Goal: Check status: Check status

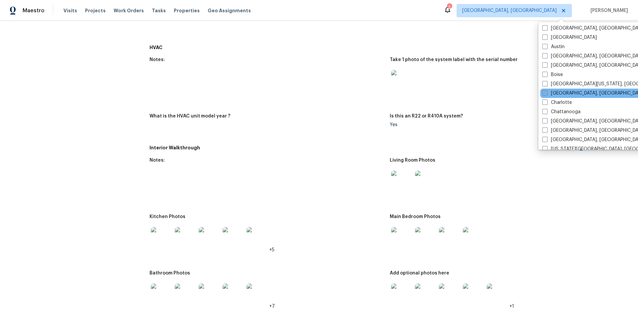
scroll to position [26, 0]
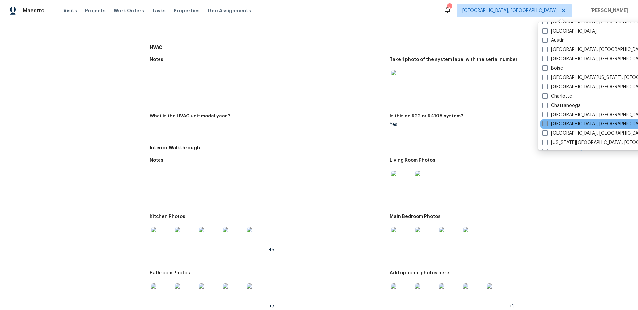
click at [544, 123] on span at bounding box center [544, 123] width 5 height 5
click at [544, 123] on input "[GEOGRAPHIC_DATA], [GEOGRAPHIC_DATA]" at bounding box center [544, 123] width 4 height 4
checkbox input "true"
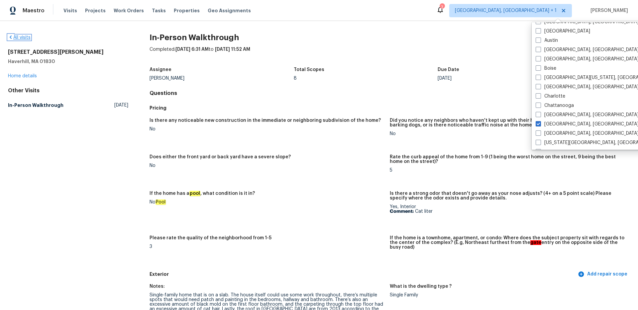
click at [29, 38] on link "All visits" at bounding box center [19, 37] width 23 height 5
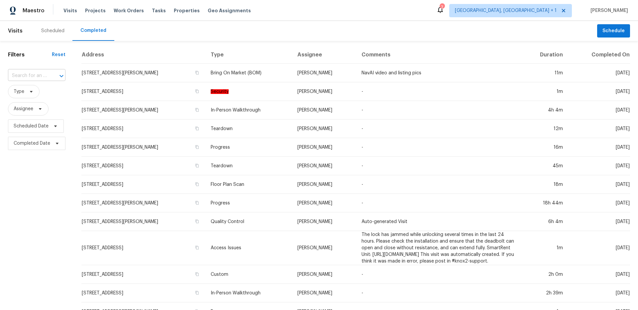
click at [30, 79] on input "text" at bounding box center [27, 76] width 39 height 10
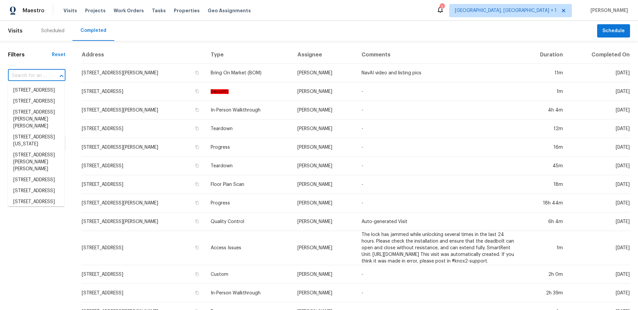
paste input "8265 [PERSON_NAME] Dr"
type input "8265 [PERSON_NAME] Dr"
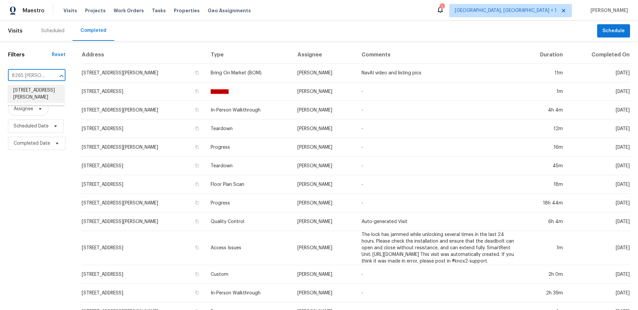
click at [32, 89] on li "[STREET_ADDRESS][PERSON_NAME]" at bounding box center [36, 94] width 56 height 18
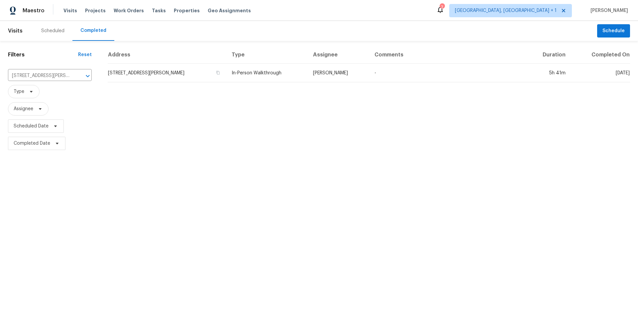
click at [260, 82] on table "Address Type Assignee Comments Duration Completed On [STREET_ADDRESS][PERSON_NA…" at bounding box center [369, 64] width 522 height 36
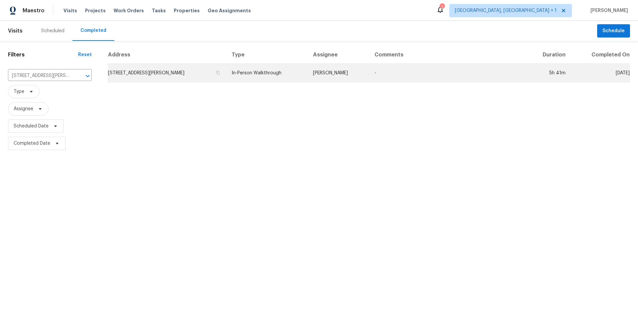
click at [264, 80] on td "In-Person Walkthrough" at bounding box center [266, 73] width 81 height 19
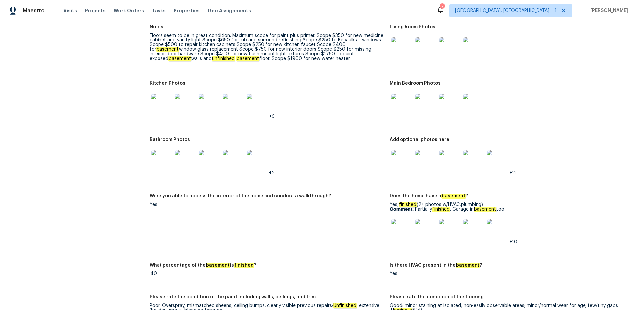
scroll to position [744, 0]
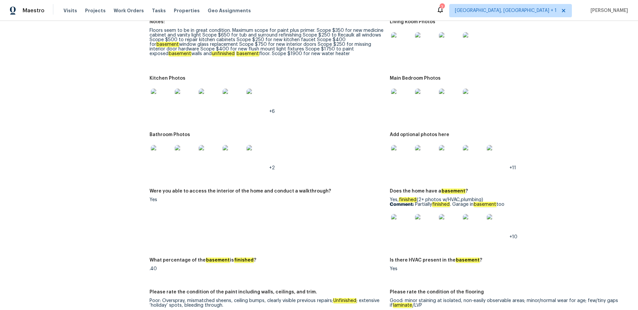
click at [395, 224] on img at bounding box center [401, 224] width 21 height 21
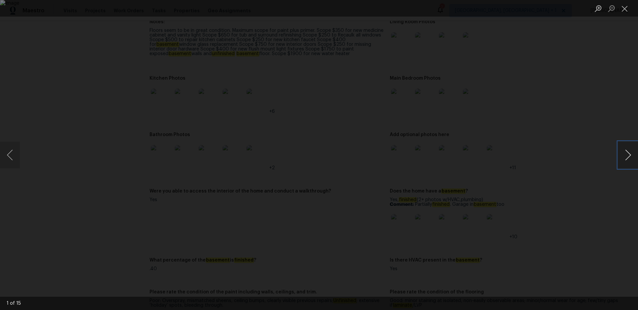
click at [621, 158] on button "Next image" at bounding box center [628, 155] width 20 height 27
click at [621, 157] on button "Next image" at bounding box center [628, 155] width 20 height 27
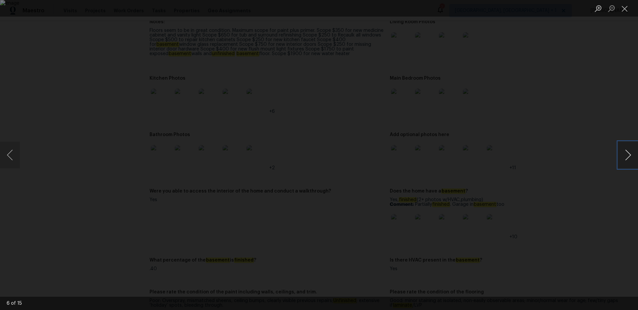
click at [621, 157] on button "Next image" at bounding box center [628, 155] width 20 height 27
drag, startPoint x: 620, startPoint y: 12, endPoint x: 558, endPoint y: 52, distance: 74.1
click at [620, 13] on button "Close lightbox" at bounding box center [624, 9] width 13 height 12
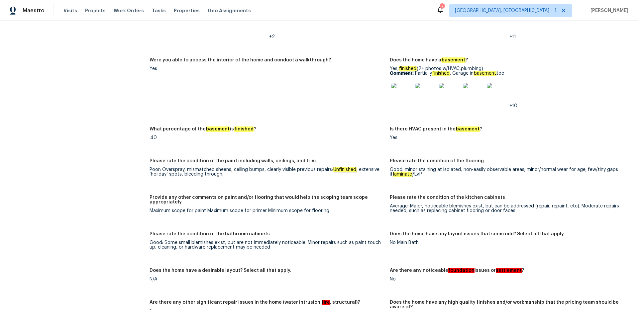
scroll to position [1209, 0]
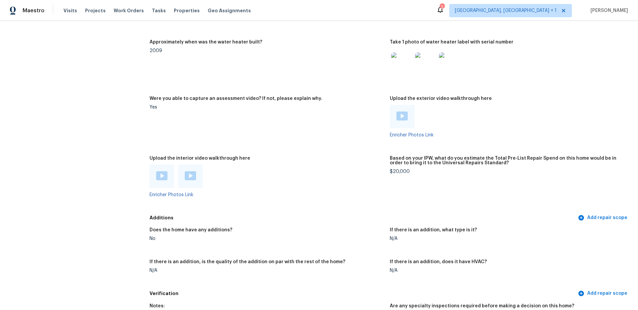
click at [193, 173] on img at bounding box center [190, 175] width 11 height 9
click at [165, 177] on div at bounding box center [161, 176] width 25 height 23
click at [163, 175] on img at bounding box center [161, 175] width 11 height 9
